Goal: Book appointment/travel/reservation

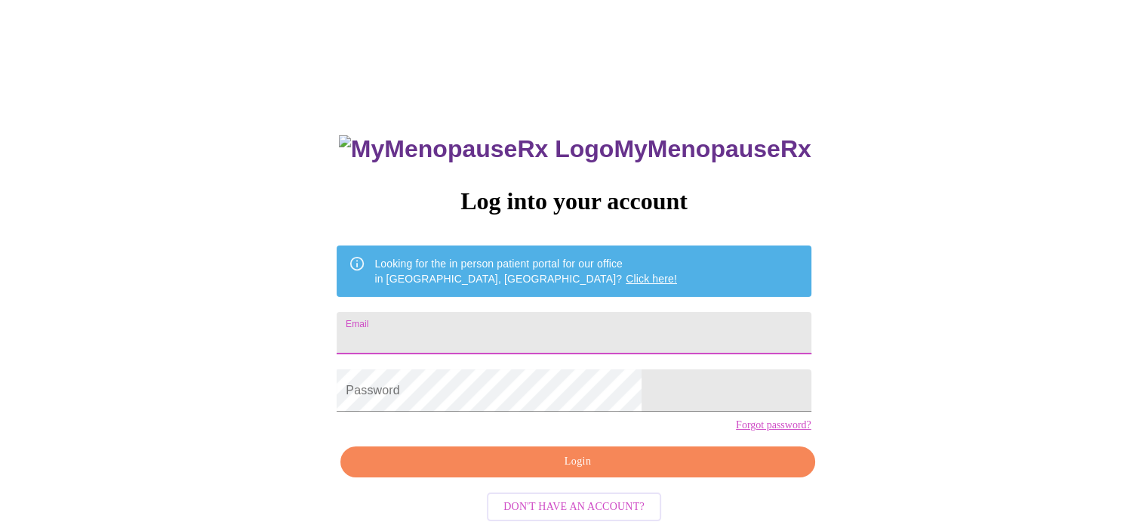
click at [498, 322] on input "Email" at bounding box center [574, 333] width 474 height 42
type input "[EMAIL_ADDRESS][DOMAIN_NAME]"
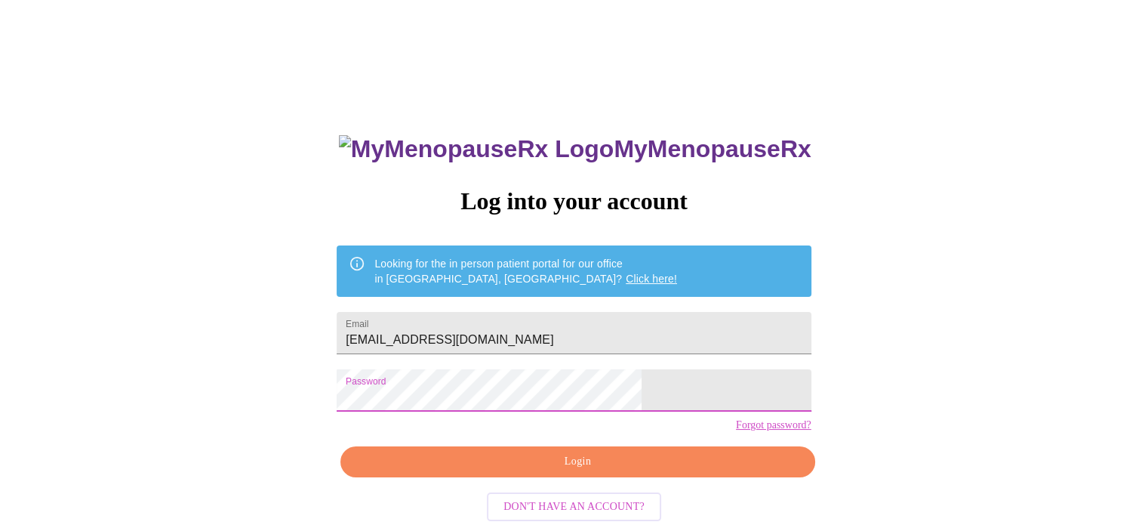
click at [593, 471] on span "Login" at bounding box center [577, 461] width 439 height 19
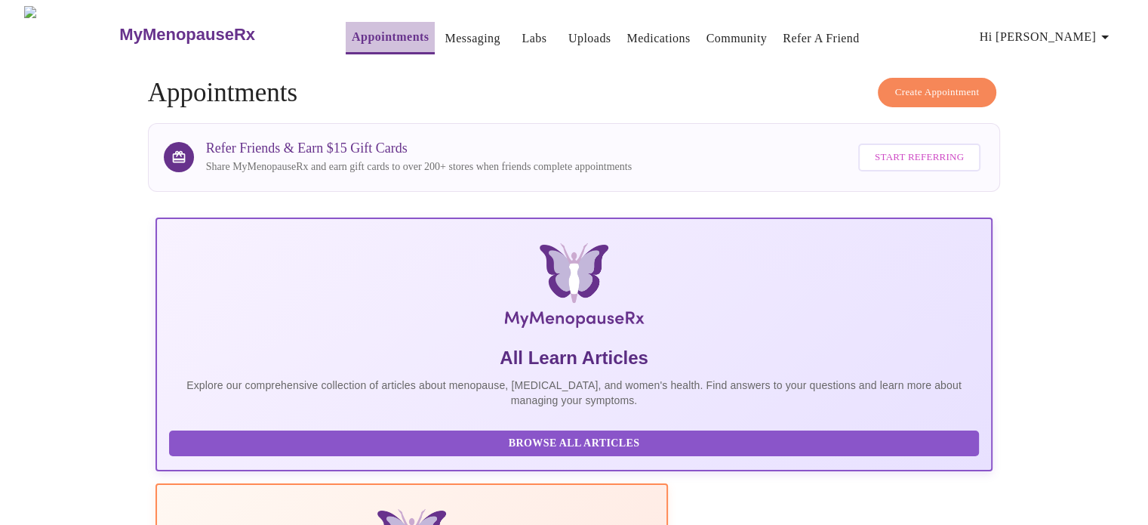
click at [352, 32] on link "Appointments" at bounding box center [390, 36] width 77 height 21
click at [282, 90] on h4 "Create Appointment Appointments" at bounding box center [574, 93] width 853 height 30
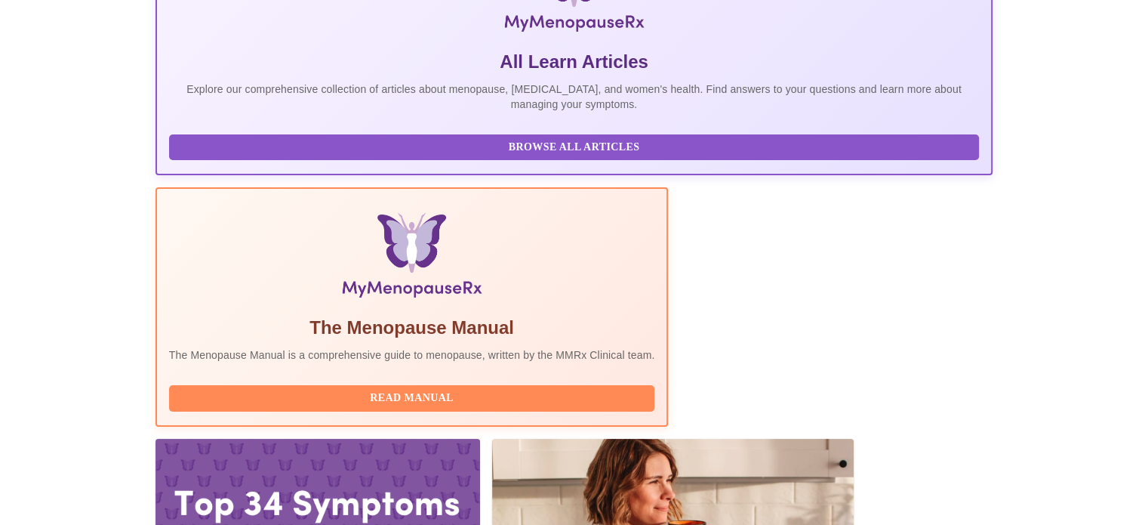
scroll to position [299, 0]
